Goal: Communication & Community: Answer question/provide support

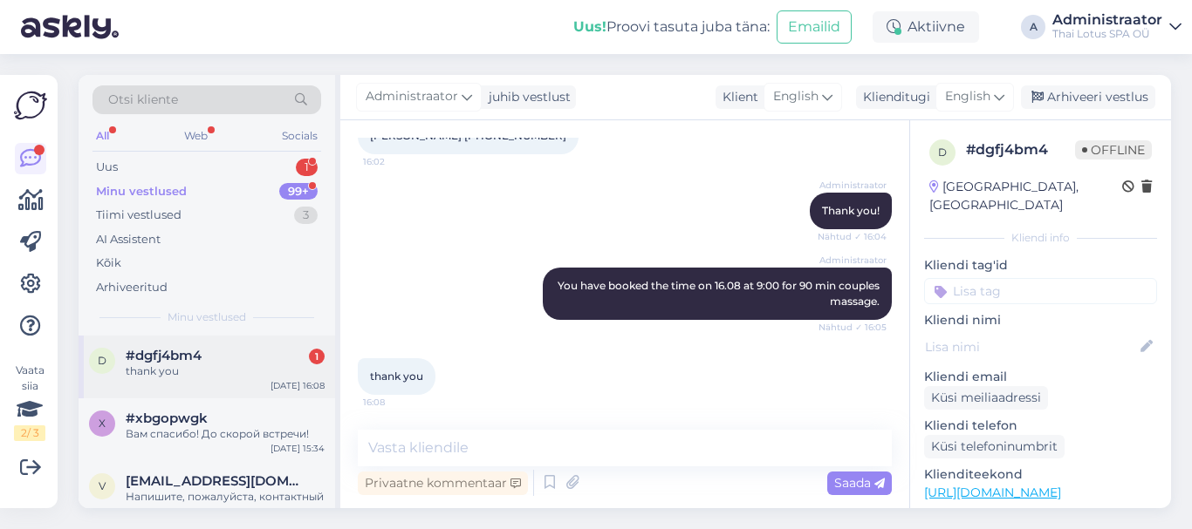
click at [205, 366] on div "thank you" at bounding box center [225, 372] width 199 height 16
click at [435, 459] on textarea at bounding box center [625, 448] width 534 height 37
click at [509, 436] on textarea at bounding box center [625, 448] width 534 height 37
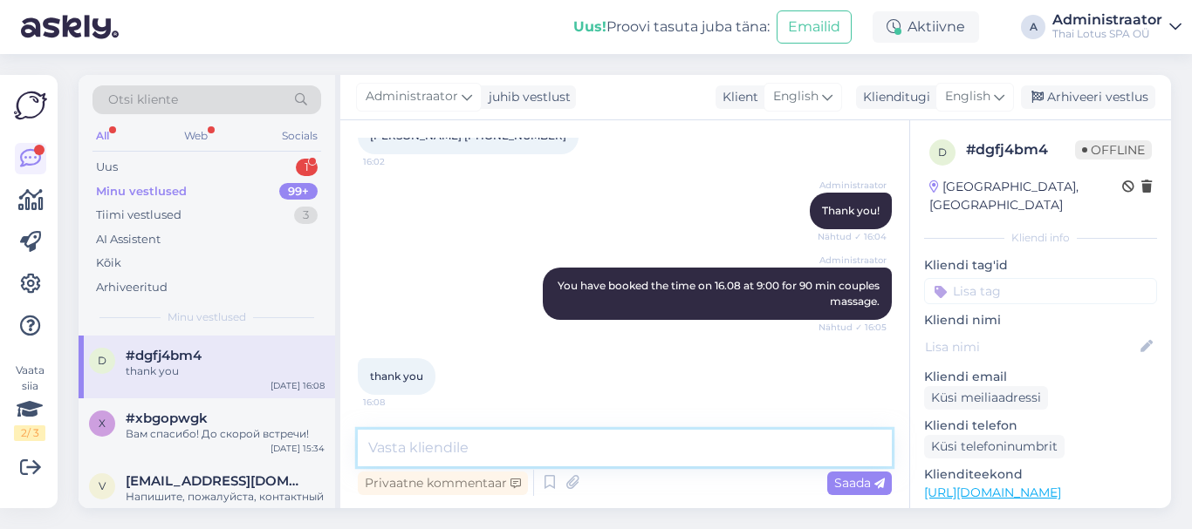
click at [509, 436] on textarea at bounding box center [625, 448] width 534 height 37
click at [235, 438] on div "Вам спасибо! До скорой встречи!" at bounding box center [225, 435] width 199 height 16
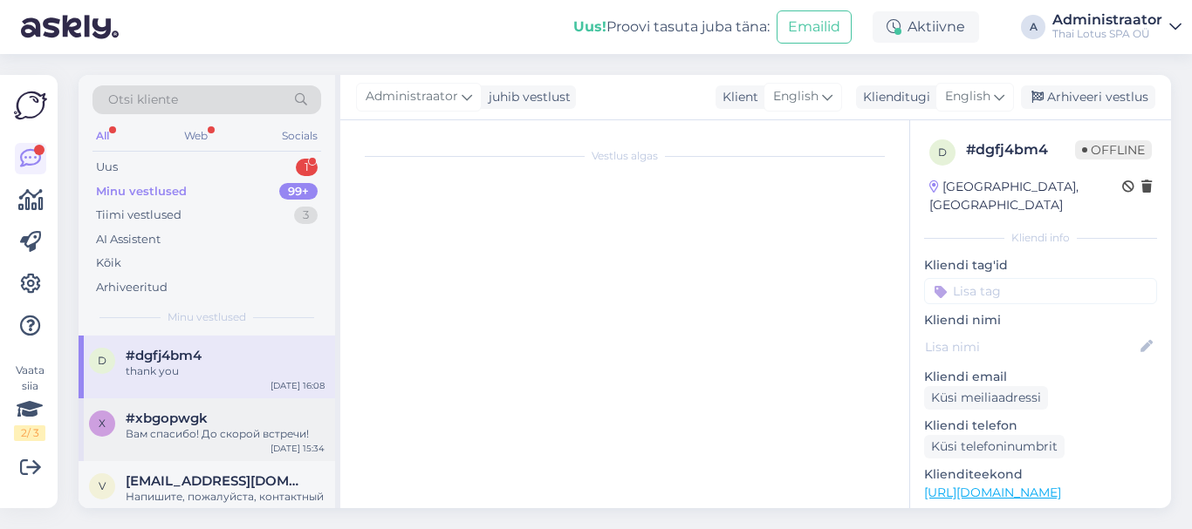
scroll to position [578, 0]
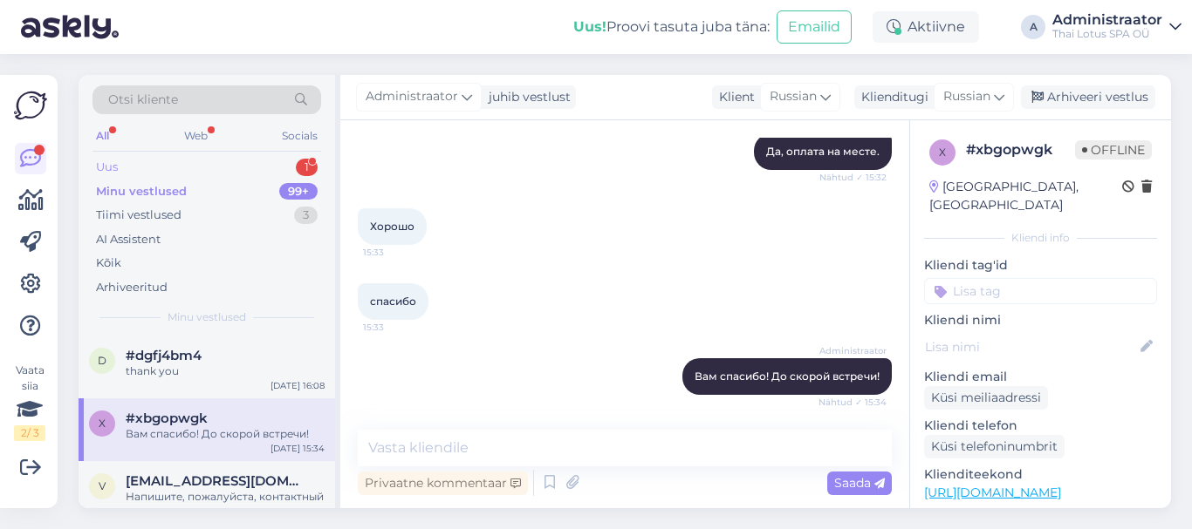
click at [112, 167] on div "Uus" at bounding box center [107, 167] width 22 height 17
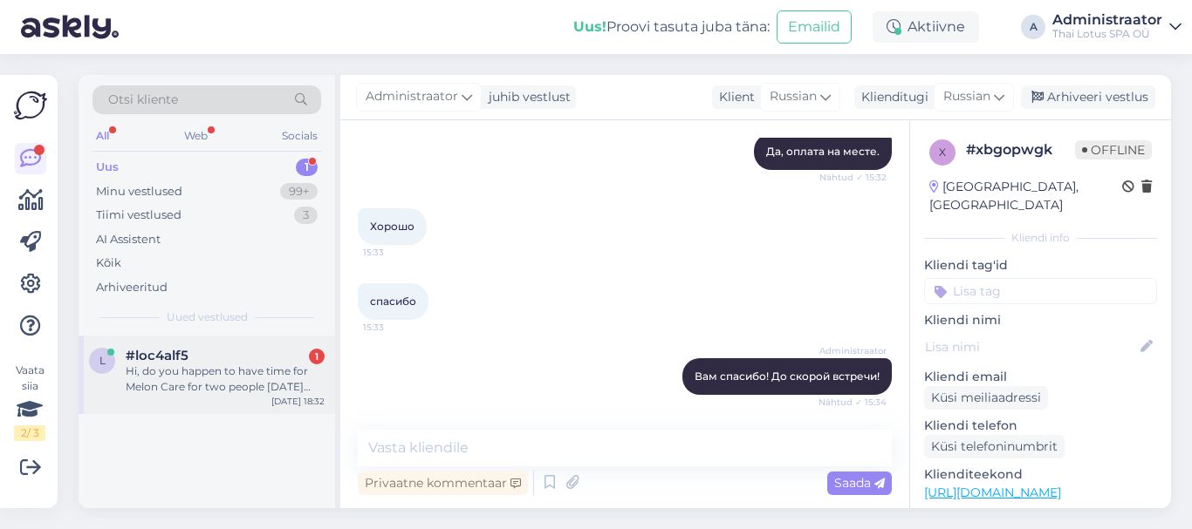
click at [189, 389] on div "Hi, do you happen to have time for Melon Care for two people [DATE] evening?" at bounding box center [225, 379] width 199 height 31
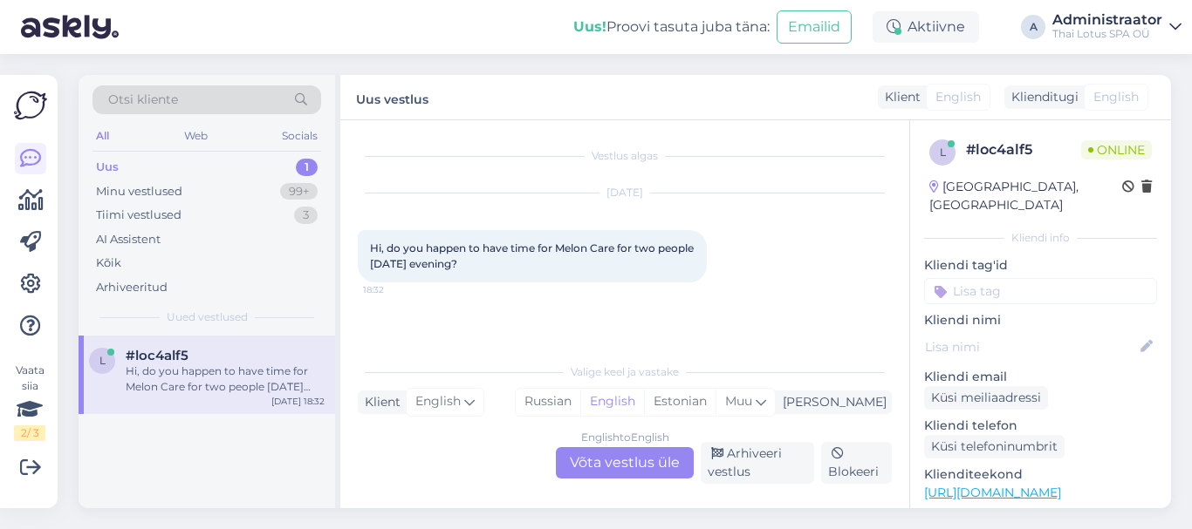
click at [621, 463] on div "English to English Võta vestlus üle" at bounding box center [625, 462] width 138 height 31
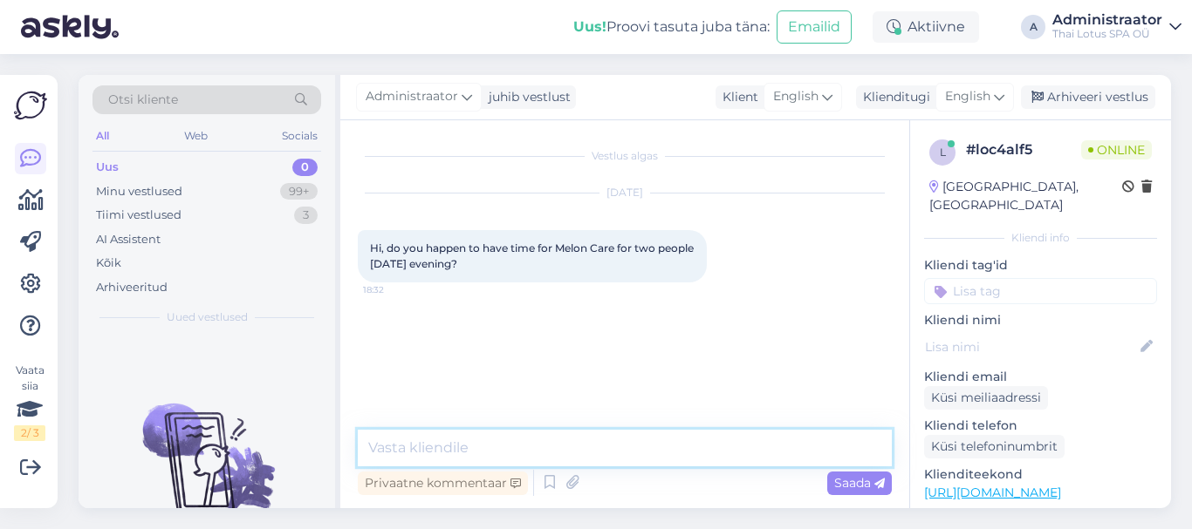
click at [479, 443] on textarea at bounding box center [625, 448] width 534 height 37
click at [724, 448] on textarea "Hello! Yes, we have available time for 2 programs at 17:00." at bounding box center [625, 448] width 534 height 37
type textarea "Hello! Yes, we have available time for 2 programs at 16:30 or at 17:00."
click at [850, 481] on span "Saada" at bounding box center [859, 483] width 51 height 16
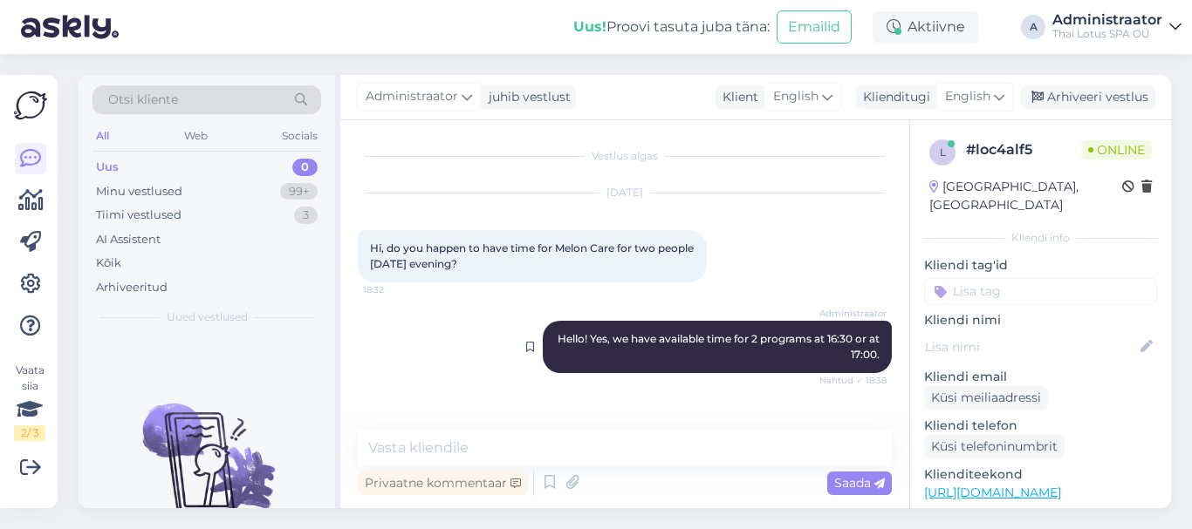
scroll to position [85, 0]
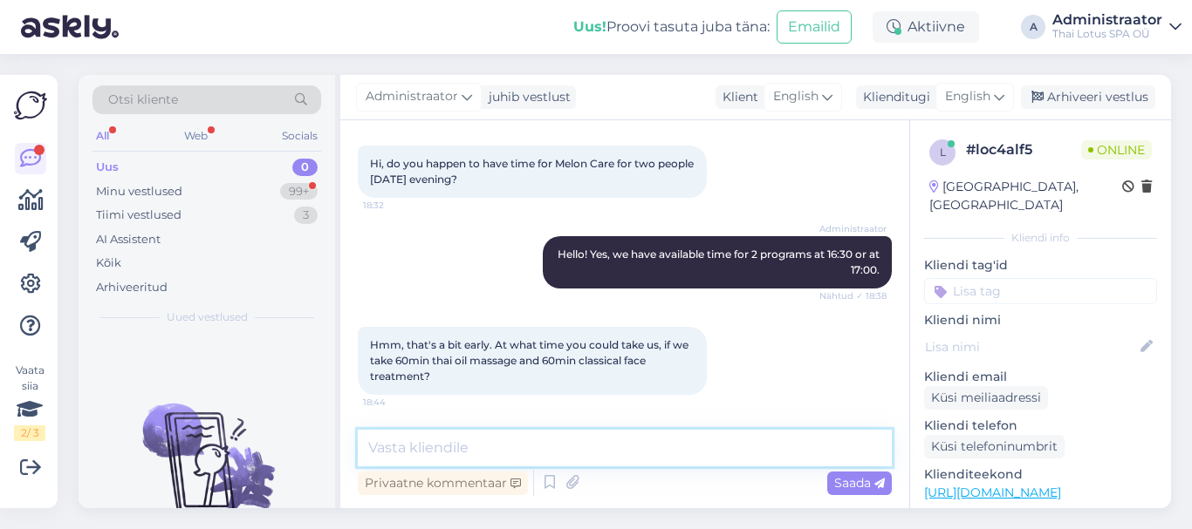
click at [479, 452] on textarea at bounding box center [625, 448] width 534 height 37
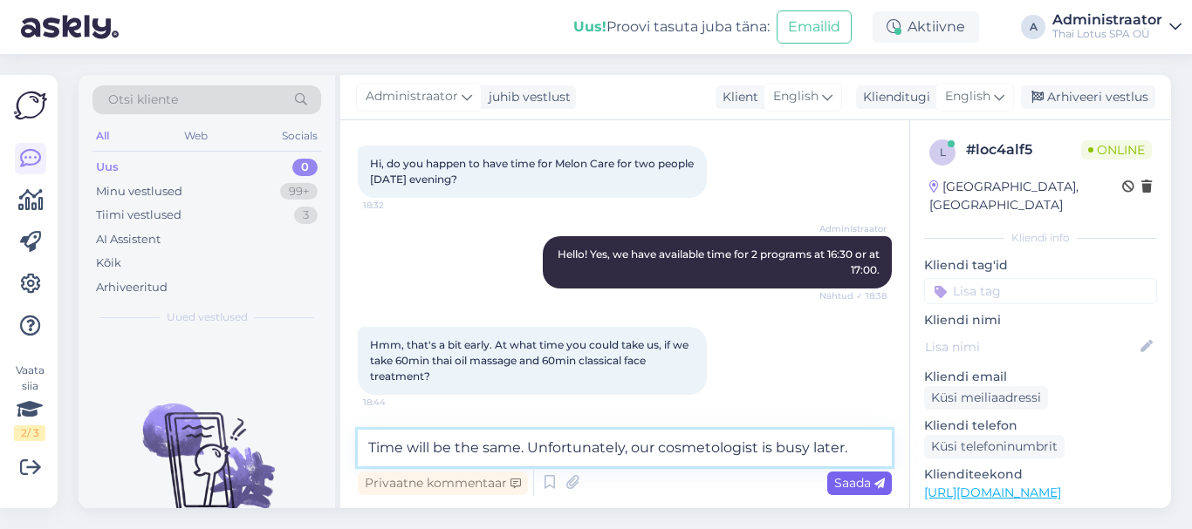
type textarea "Time will be the same. Unfortunately, our cosmetologist is busy later."
click at [846, 481] on span "Saada" at bounding box center [859, 483] width 51 height 16
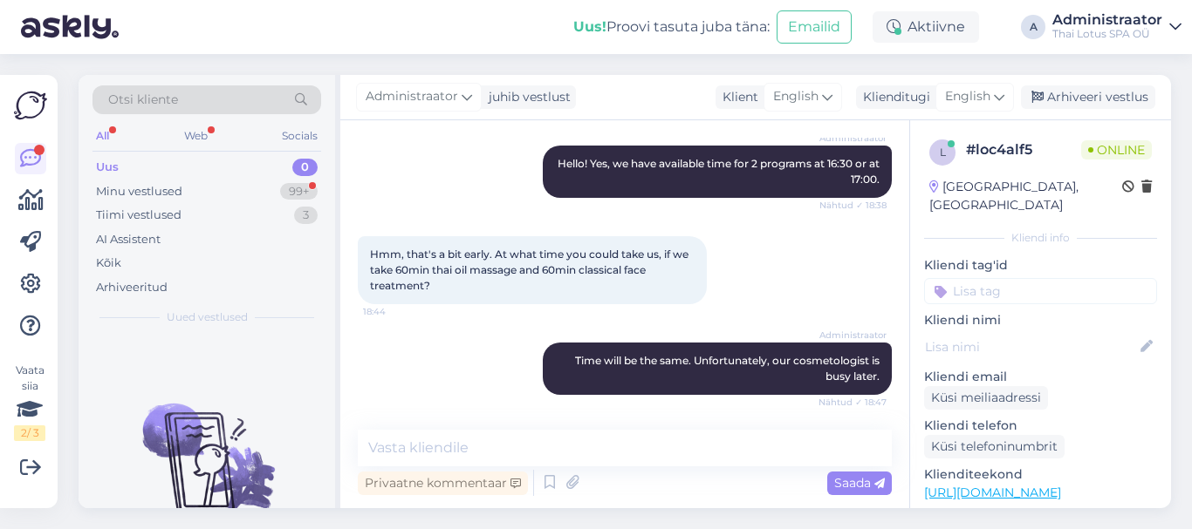
scroll to position [266, 0]
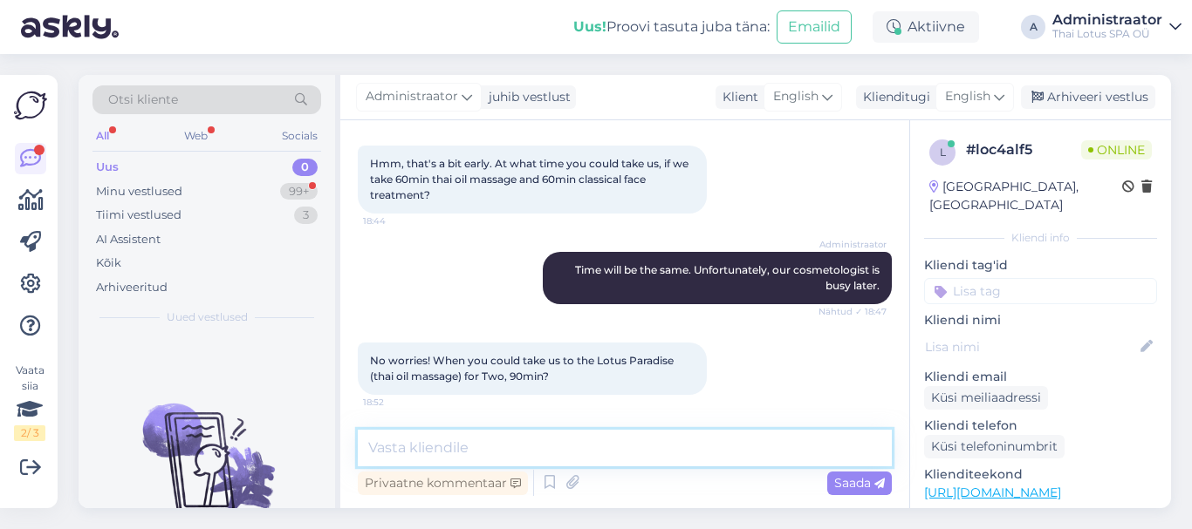
click at [506, 457] on textarea at bounding box center [625, 448] width 534 height 37
type textarea "What time is more convenient for you?"
click at [857, 490] on span "Saada" at bounding box center [859, 483] width 51 height 16
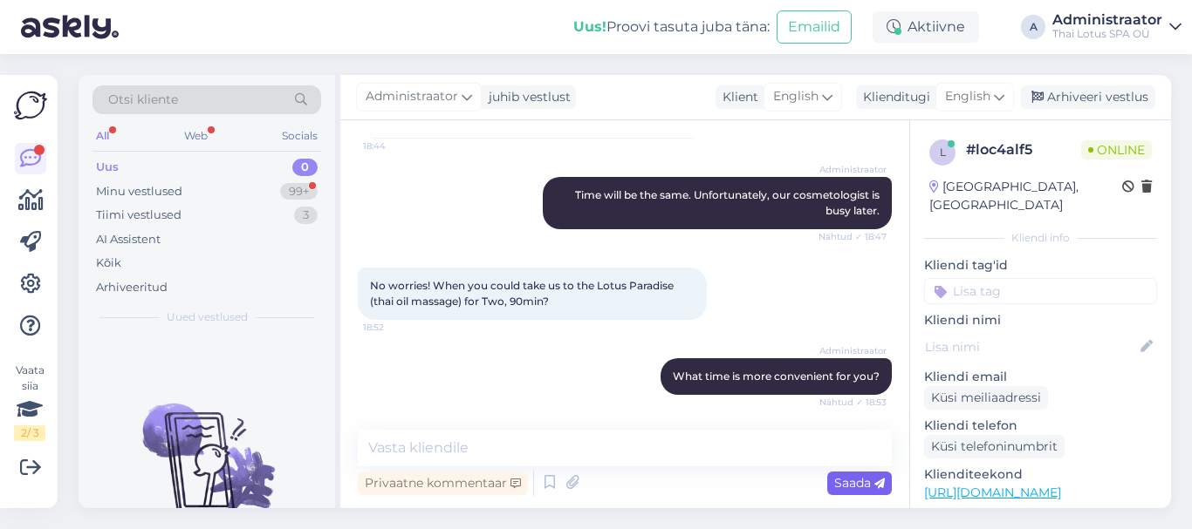
scroll to position [416, 0]
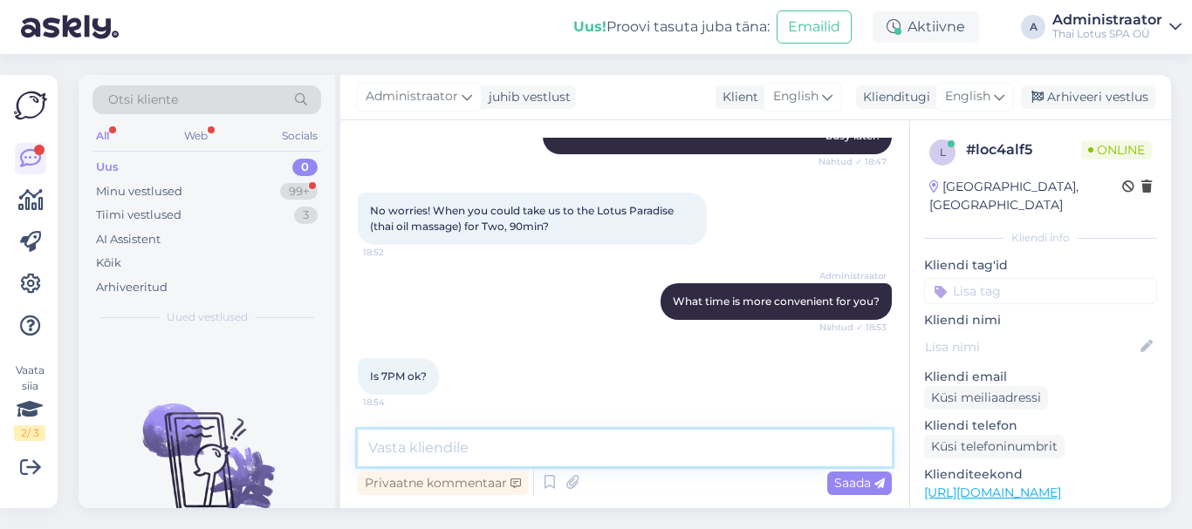
click at [619, 446] on textarea at bounding box center [625, 448] width 534 height 37
type textarea "Yes, sure!"
click at [851, 481] on span "Saada" at bounding box center [859, 483] width 51 height 16
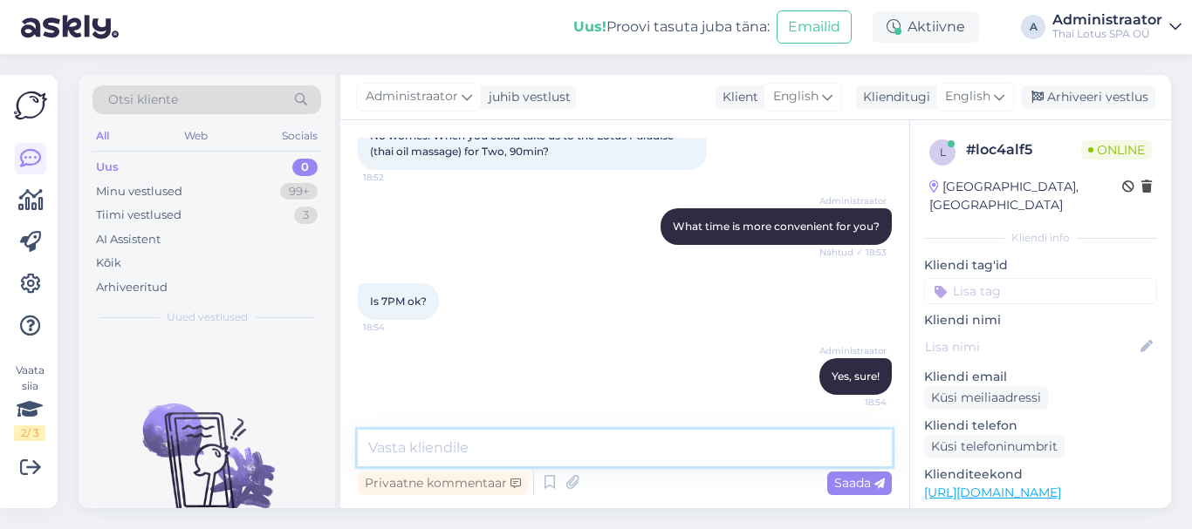
click at [617, 457] on textarea at bounding box center [625, 448] width 534 height 37
type textarea "Could you write your name and contact number, please."
click at [848, 479] on span "Saada" at bounding box center [859, 483] width 51 height 16
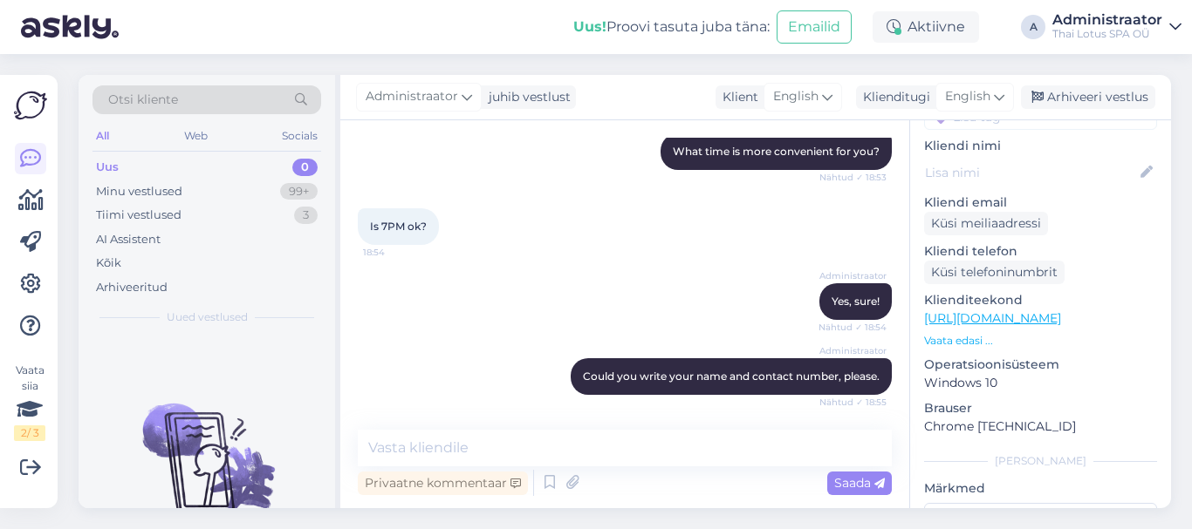
scroll to position [641, 0]
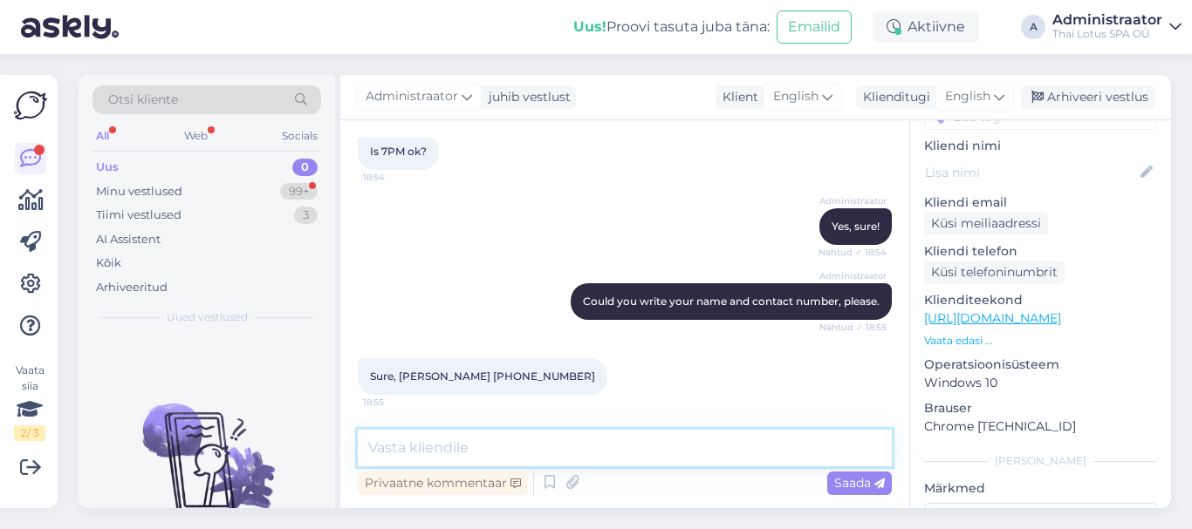
click at [507, 448] on textarea at bounding box center [625, 448] width 534 height 37
type textarea "T"
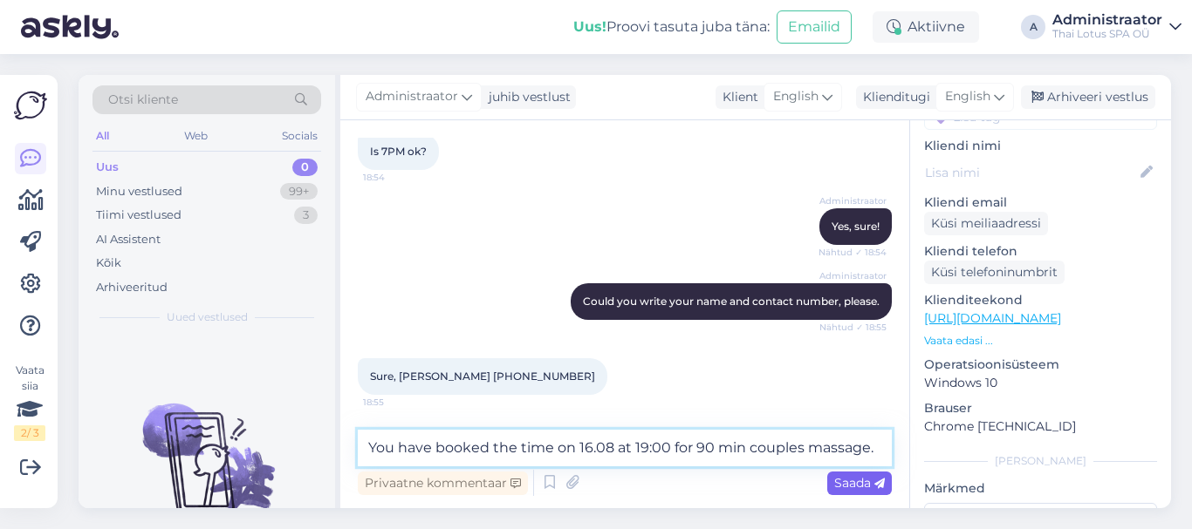
type textarea "You have booked the time on 16.08 at 19:00 for 90 min couples massage."
click at [840, 478] on span "Saada" at bounding box center [859, 483] width 51 height 16
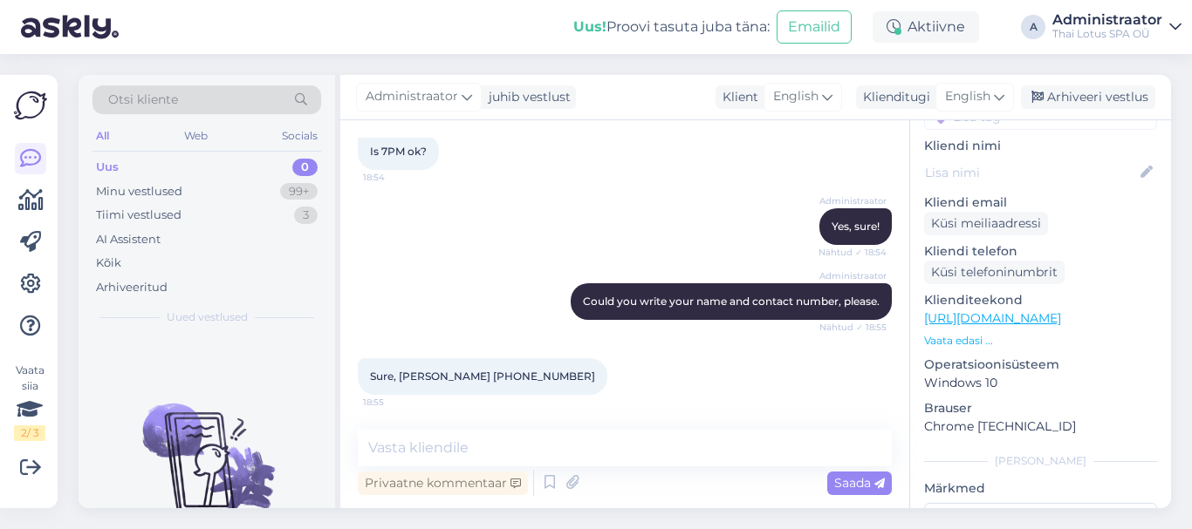
scroll to position [732, 0]
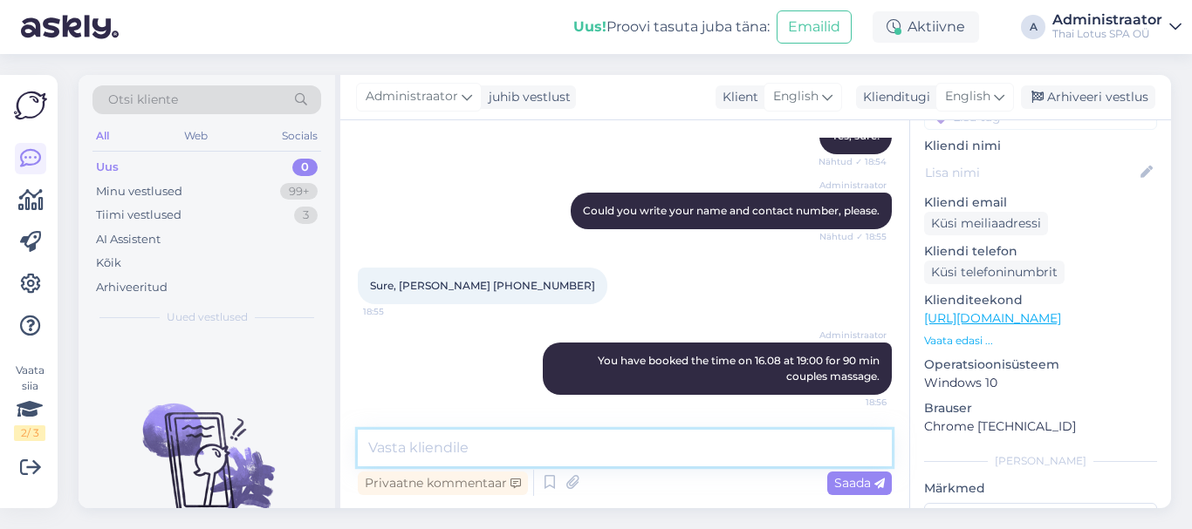
click at [722, 455] on textarea at bounding box center [625, 448] width 534 height 37
type textarea "Thank you!"
click at [856, 485] on span "Saada" at bounding box center [859, 483] width 51 height 16
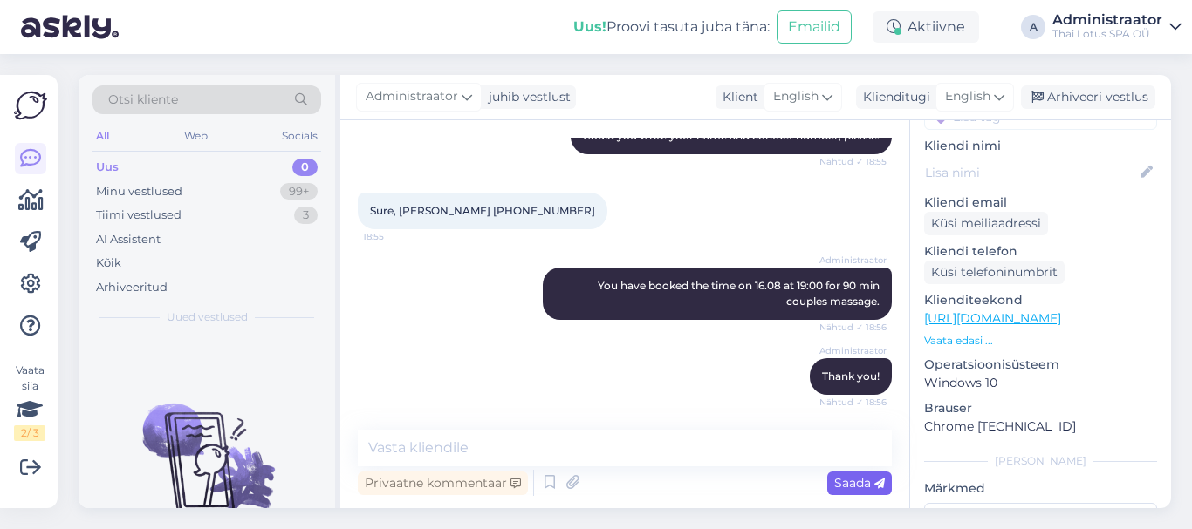
scroll to position [882, 0]
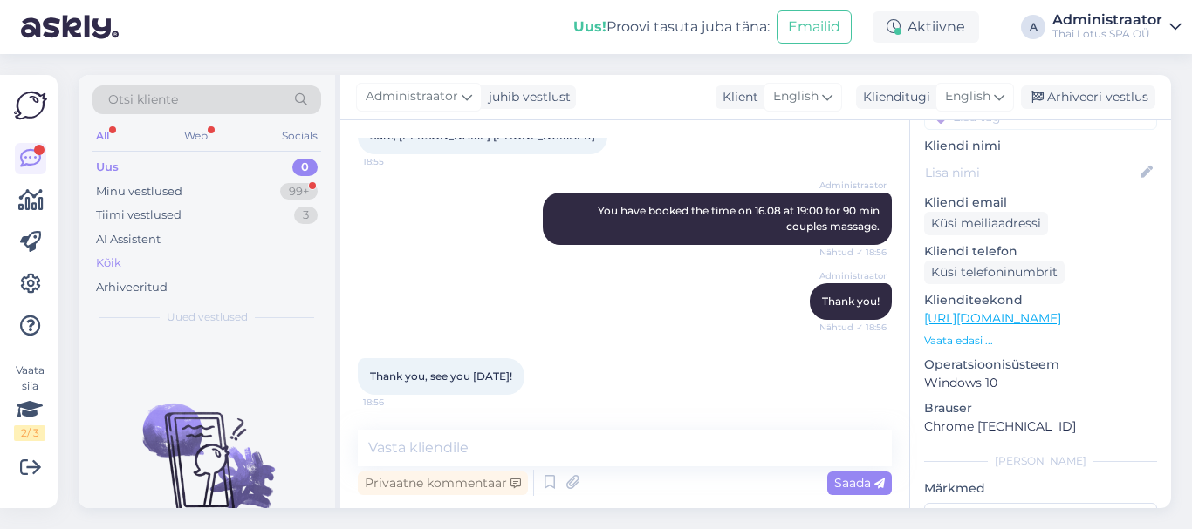
click at [205, 261] on div "Kõik" at bounding box center [206, 263] width 229 height 24
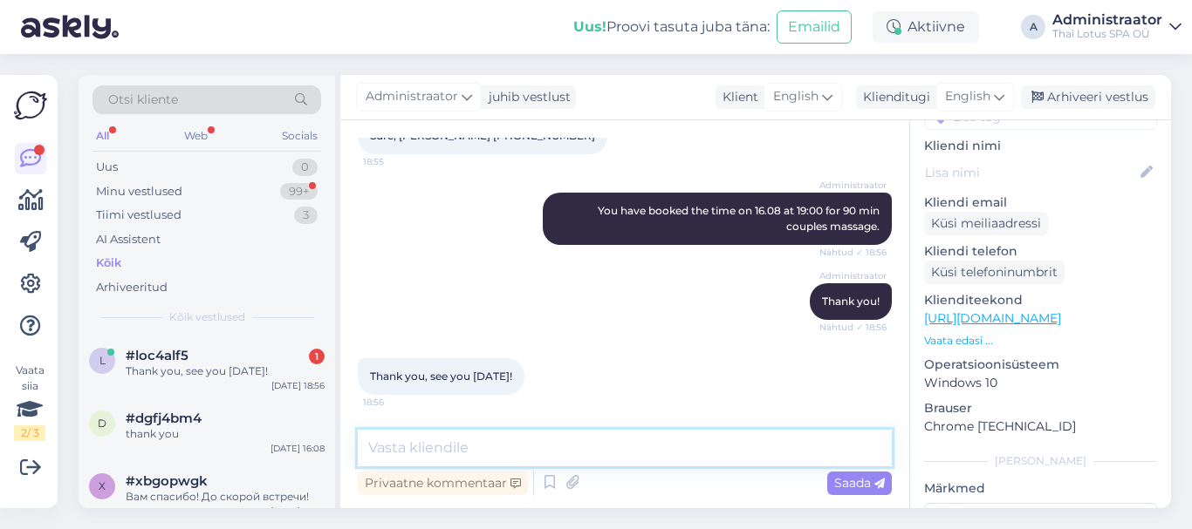
click at [513, 447] on textarea at bounding box center [625, 448] width 534 height 37
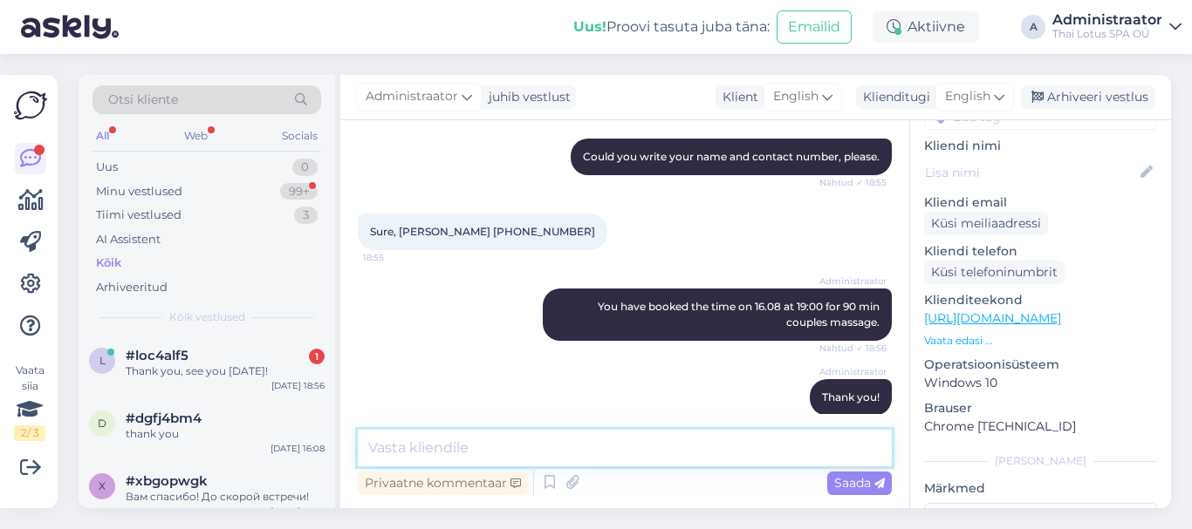
scroll to position [795, 0]
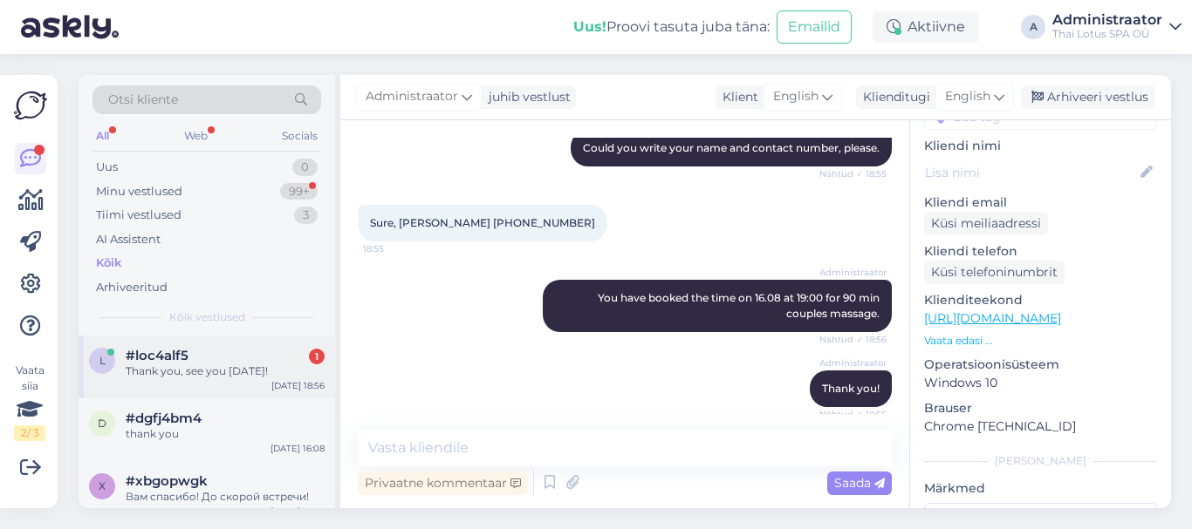
click at [154, 363] on span "#loc4alf5" at bounding box center [157, 356] width 63 height 16
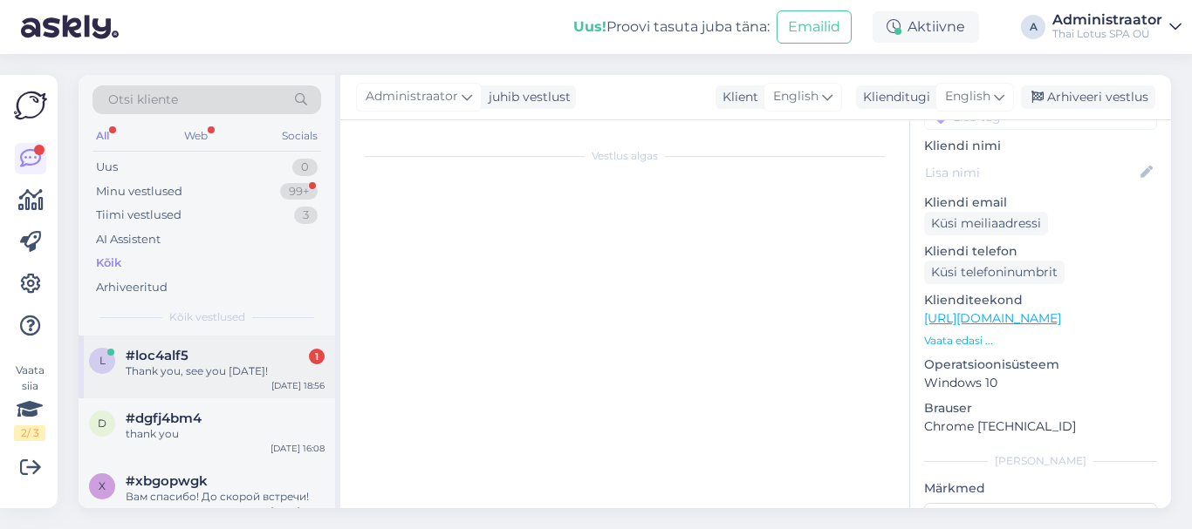
scroll to position [882, 0]
